Goal: Complete application form: Complete application form

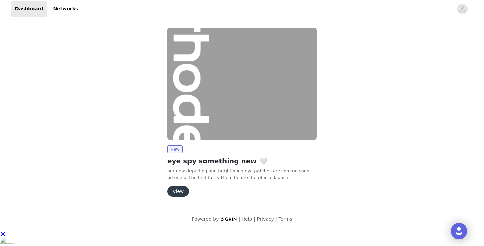
click at [177, 191] on button "View" at bounding box center [178, 191] width 22 height 11
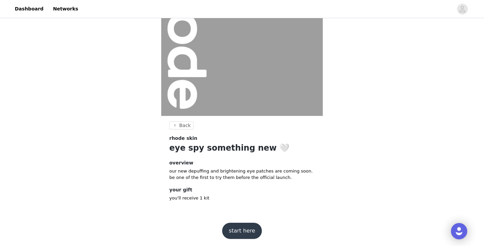
scroll to position [67, 0]
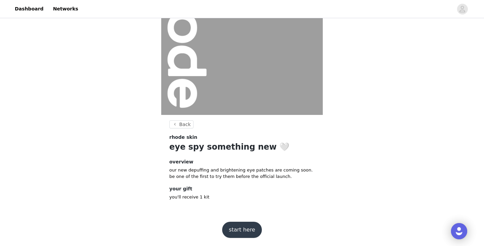
click at [236, 227] on button "start here" at bounding box center [242, 229] width 40 height 16
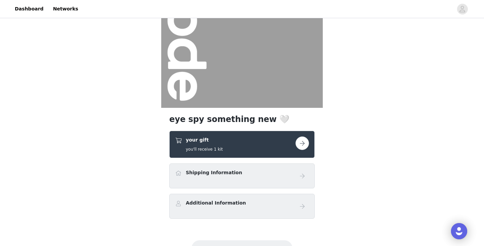
scroll to position [75, 0]
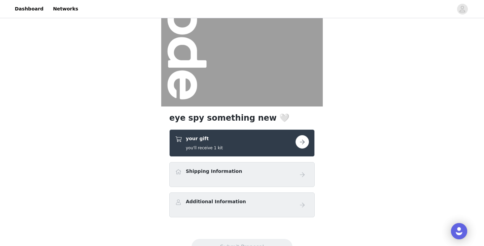
click at [250, 139] on div "your gift you'll receive 1 kit" at bounding box center [235, 143] width 120 height 16
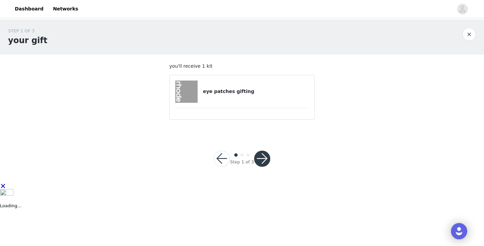
click at [262, 158] on button "button" at bounding box center [262, 158] width 16 height 16
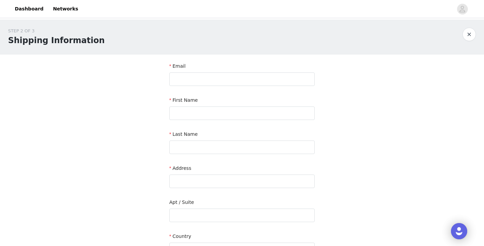
click at [256, 70] on div "Email" at bounding box center [241, 68] width 145 height 10
click at [256, 79] on input "text" at bounding box center [241, 78] width 145 height 13
type input "[EMAIL_ADDRESS][DOMAIN_NAME]"
click at [235, 111] on input "text" at bounding box center [241, 112] width 145 height 13
type input "Nayah"
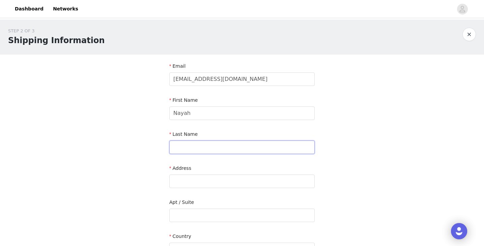
type input "[PERSON_NAME]"
type input "[STREET_ADDRESS]"
type input "[GEOGRAPHIC_DATA]"
type input "70769"
type input "2256367659"
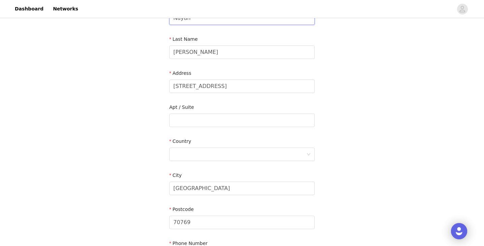
scroll to position [98, 0]
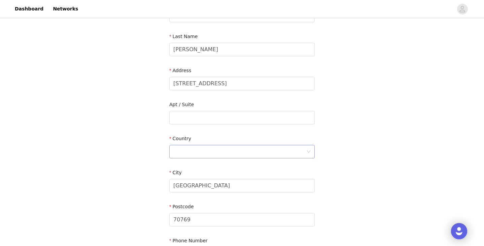
click at [227, 152] on div at bounding box center [239, 151] width 133 height 13
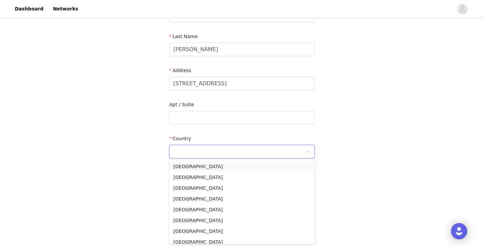
click at [224, 168] on li "[GEOGRAPHIC_DATA]" at bounding box center [241, 166] width 145 height 11
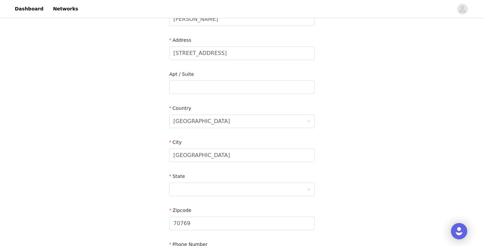
scroll to position [130, 0]
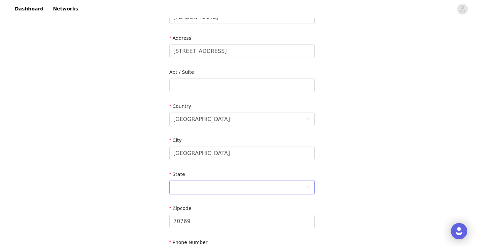
click at [223, 187] on div at bounding box center [239, 187] width 133 height 13
type input "lo"
click at [208, 224] on li "[US_STATE]" at bounding box center [241, 223] width 145 height 11
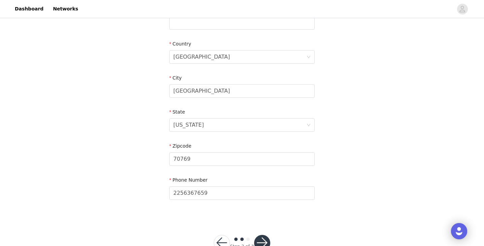
scroll to position [213, 0]
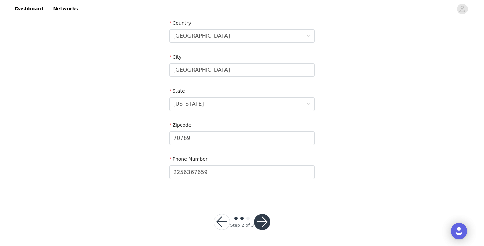
click at [265, 219] on button "button" at bounding box center [262, 222] width 16 height 16
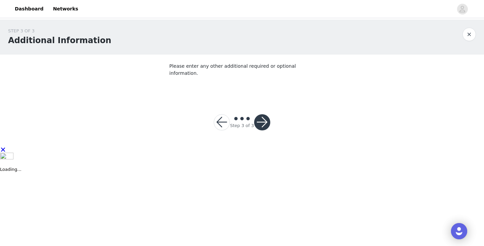
click at [256, 82] on section "Please enter any other additional required or optional information." at bounding box center [242, 76] width 162 height 43
click at [261, 114] on button "button" at bounding box center [262, 122] width 16 height 16
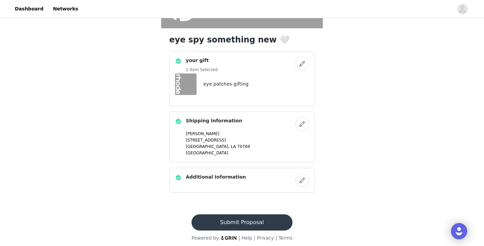
scroll to position [154, 0]
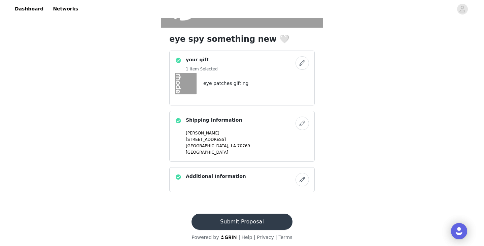
click at [243, 220] on button "Submit Proposal" at bounding box center [241, 221] width 101 height 16
